Goal: Task Accomplishment & Management: Manage account settings

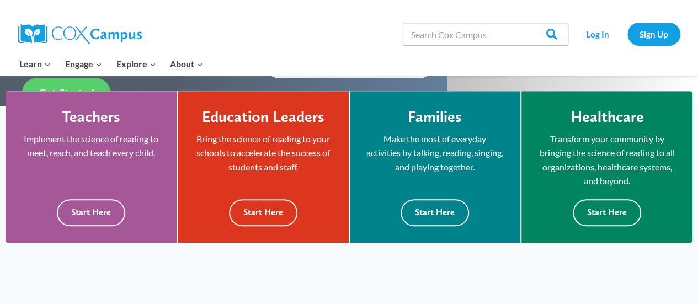
scroll to position [292, 0]
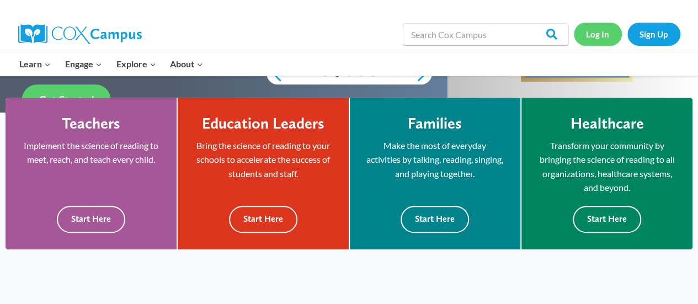
click at [598, 37] on link "Log In" at bounding box center [597, 34] width 48 height 23
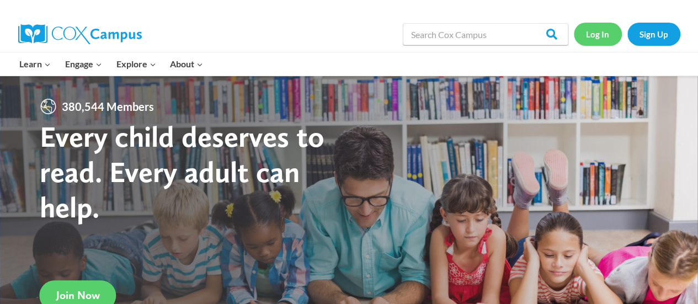
click at [591, 34] on link "Log In" at bounding box center [597, 34] width 48 height 23
